Goal: Use online tool/utility

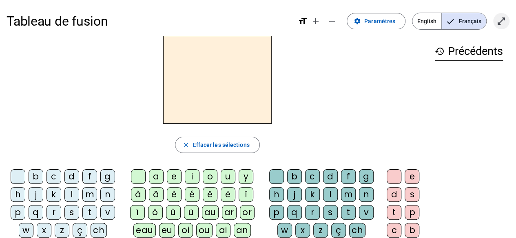
click at [496, 21] on mat-icon "open_in_full" at bounding box center [501, 21] width 10 height 10
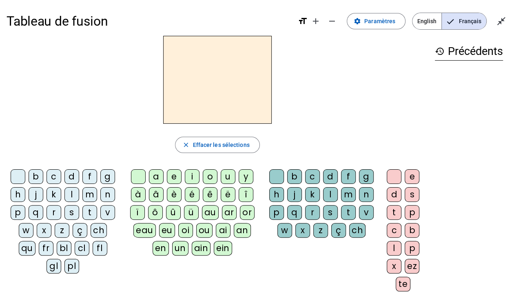
click at [479, 163] on div "history Précédents" at bounding box center [468, 160] width 81 height 249
click at [89, 198] on div "m" at bounding box center [89, 194] width 15 height 15
click at [209, 176] on div "o" at bounding box center [210, 177] width 15 height 15
click at [348, 210] on div "t" at bounding box center [348, 212] width 15 height 15
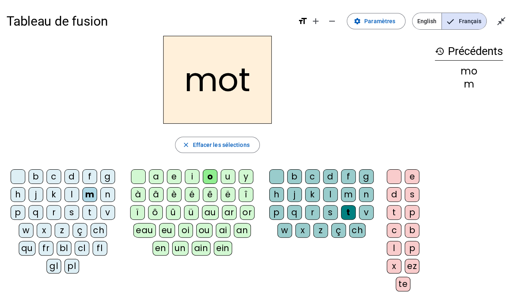
click at [18, 210] on div "p" at bounding box center [18, 212] width 15 height 15
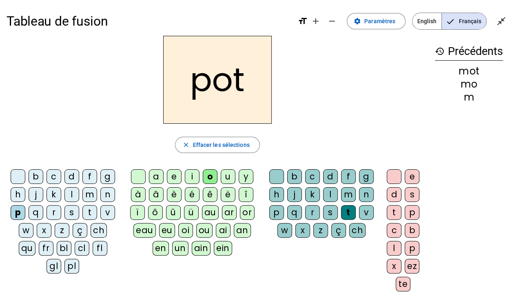
click at [70, 192] on div "l" at bounding box center [71, 194] width 15 height 15
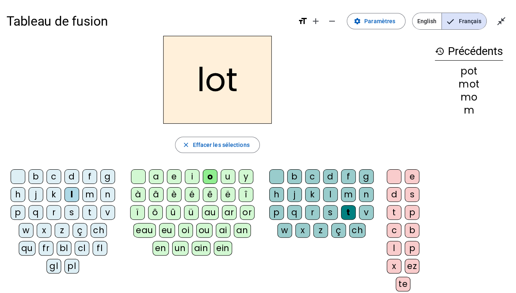
click at [51, 210] on div "r" at bounding box center [53, 212] width 15 height 15
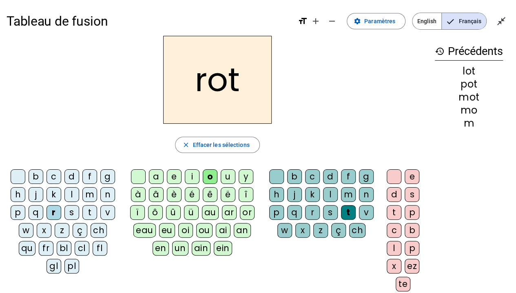
click at [157, 171] on div "a" at bounding box center [156, 177] width 15 height 15
click at [189, 175] on div "i" at bounding box center [192, 177] width 15 height 15
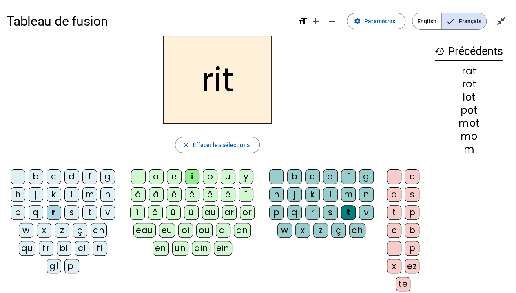
click at [106, 210] on div "v" at bounding box center [107, 212] width 15 height 15
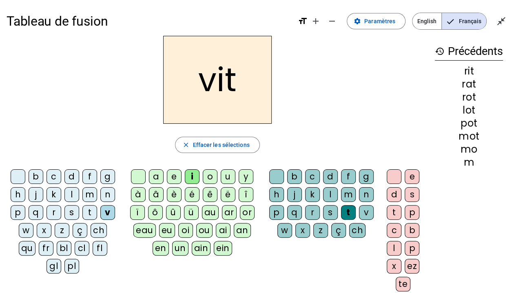
click at [88, 195] on div "m" at bounding box center [89, 194] width 15 height 15
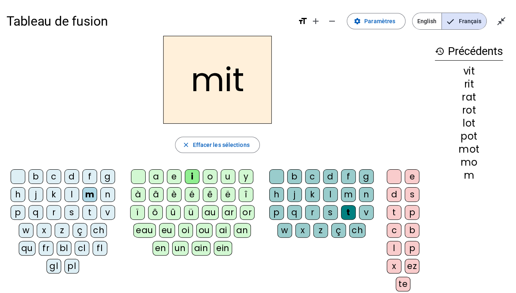
click at [70, 175] on div "d" at bounding box center [71, 177] width 15 height 15
